Goal: Task Accomplishment & Management: Use online tool/utility

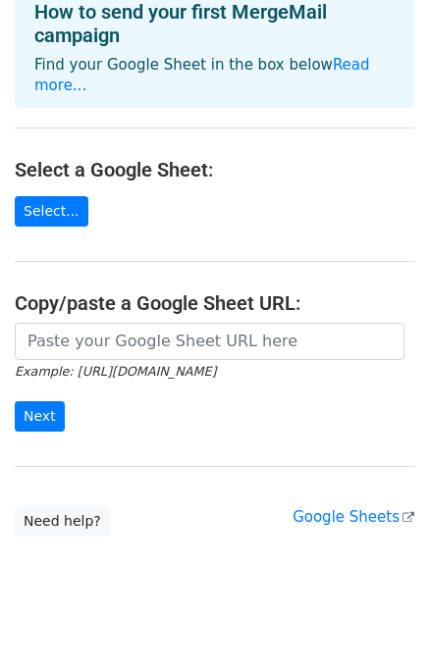
scroll to position [114, 0]
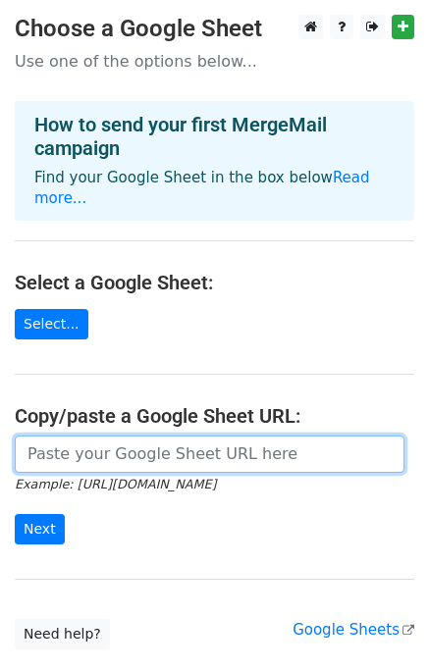
click at [98, 436] on input "url" at bounding box center [209, 454] width 389 height 37
paste input "[URL][DOMAIN_NAME]"
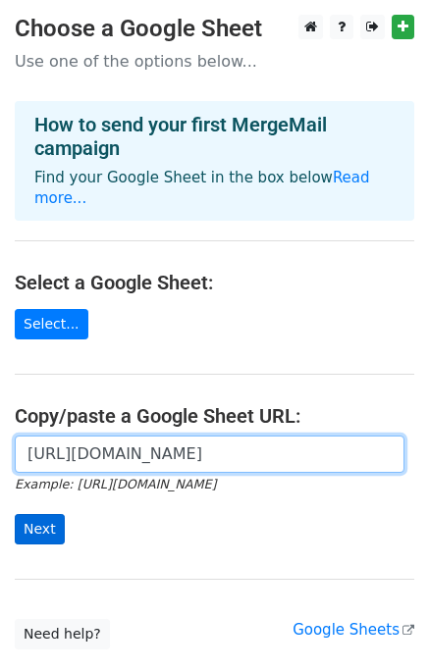
type input "[URL][DOMAIN_NAME]"
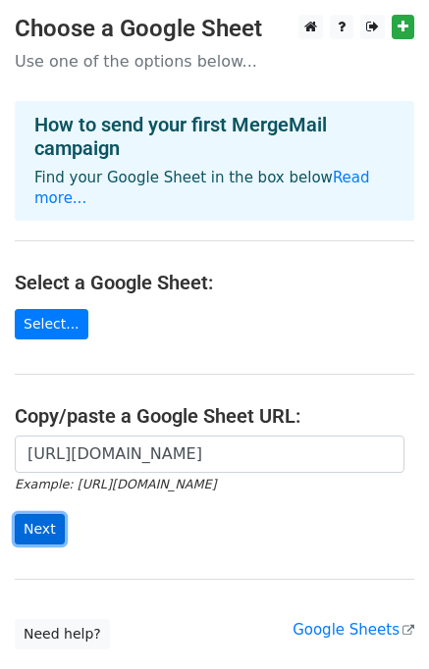
click at [50, 514] on input "Next" at bounding box center [40, 529] width 50 height 30
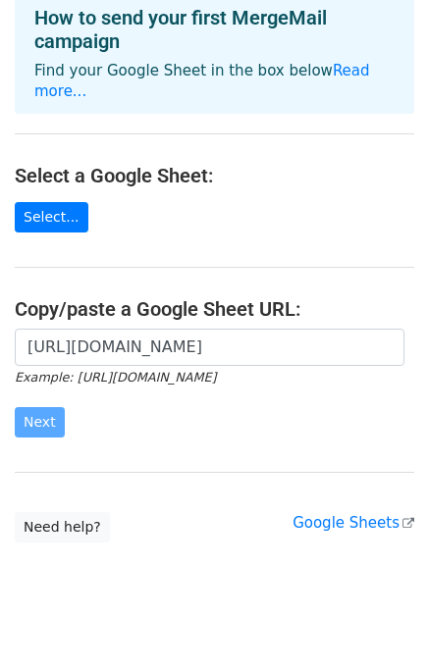
scroll to position [114, 0]
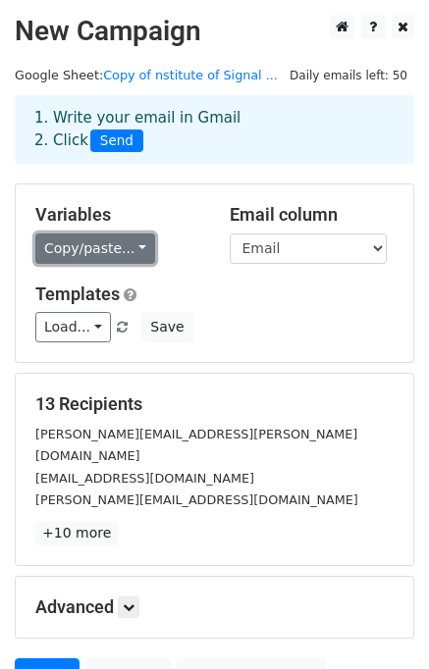
click at [78, 245] on link "Copy/paste..." at bounding box center [95, 248] width 120 height 30
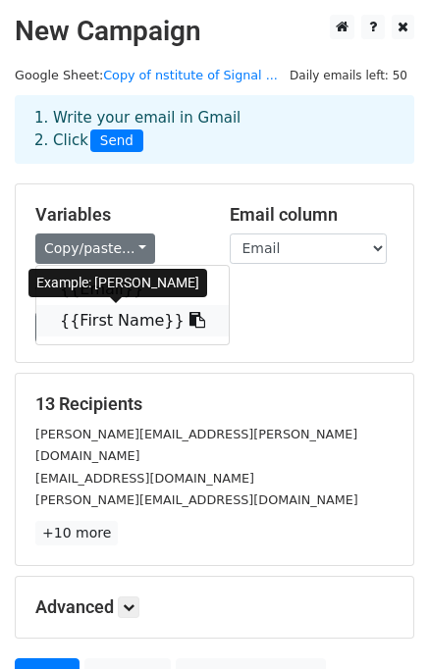
click at [121, 323] on link "{{First Name}}" at bounding box center [132, 320] width 192 height 31
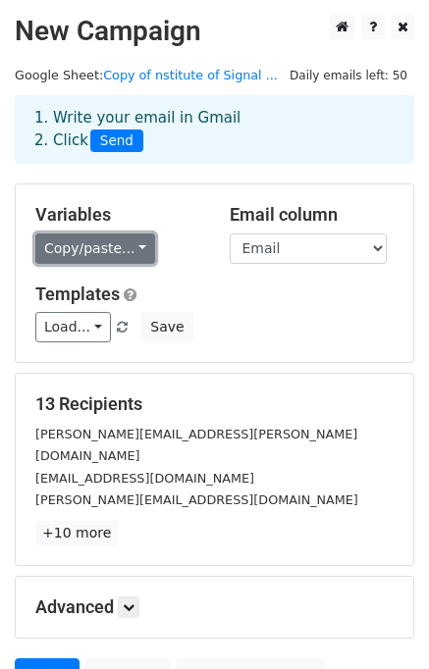
click at [120, 244] on link "Copy/paste..." at bounding box center [95, 248] width 120 height 30
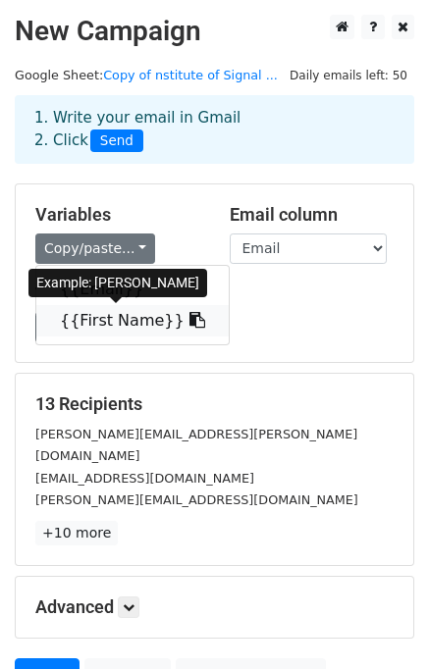
click at [129, 320] on link "{{First Name}}" at bounding box center [132, 320] width 192 height 31
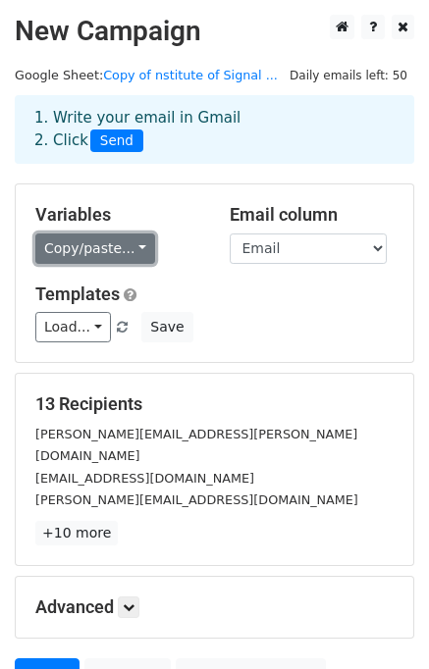
click at [89, 242] on link "Copy/paste..." at bounding box center [95, 248] width 120 height 30
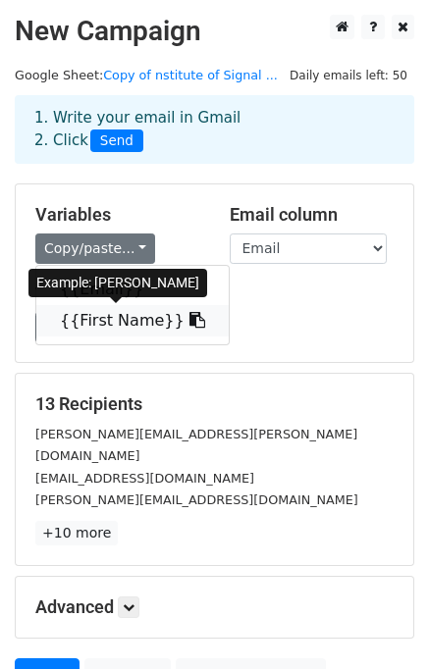
click at [129, 316] on link "{{First Name}}" at bounding box center [132, 320] width 192 height 31
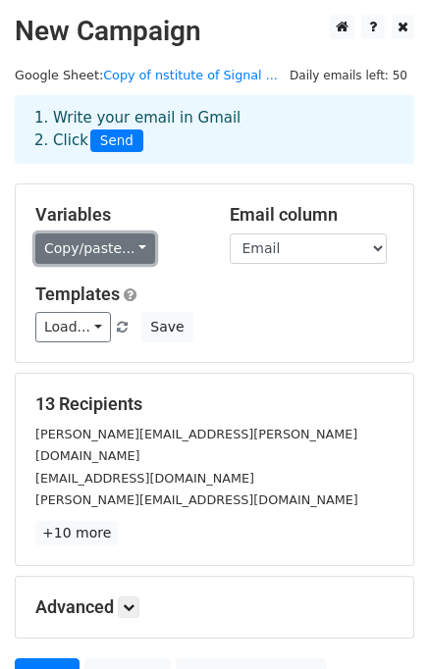
click at [110, 246] on link "Copy/paste..." at bounding box center [95, 248] width 120 height 30
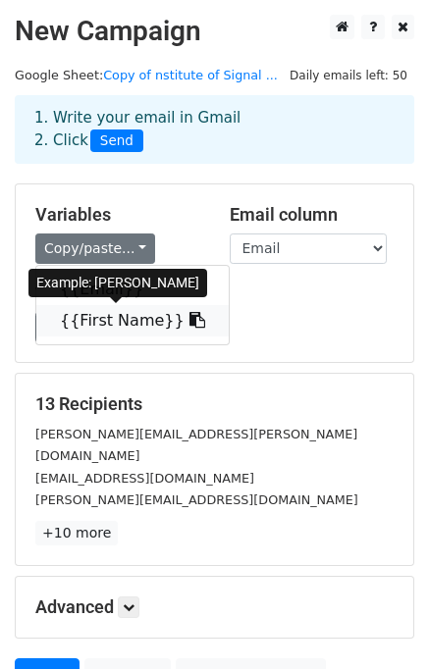
click at [117, 324] on link "{{First Name}}" at bounding box center [132, 320] width 192 height 31
